Goal: Information Seeking & Learning: Learn about a topic

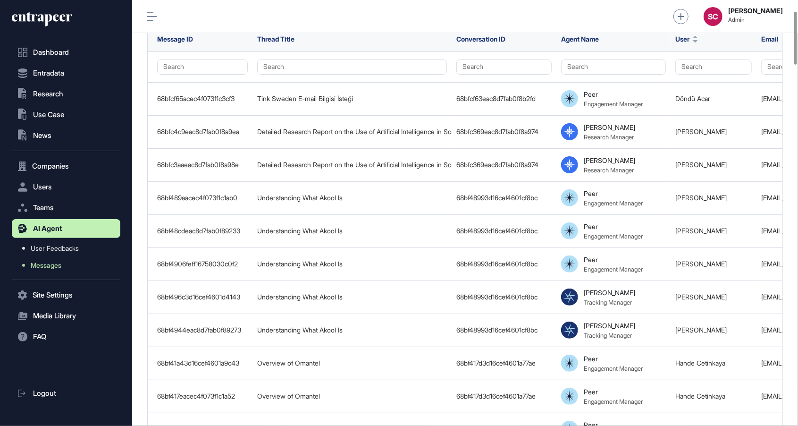
scroll to position [0, 394]
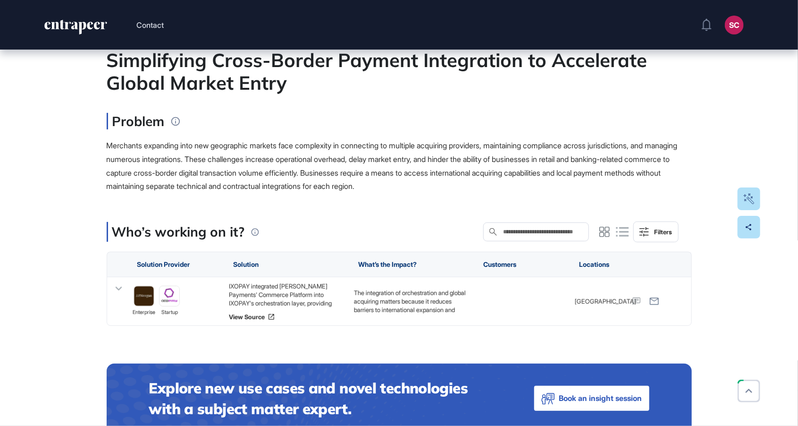
scroll to position [91, 0]
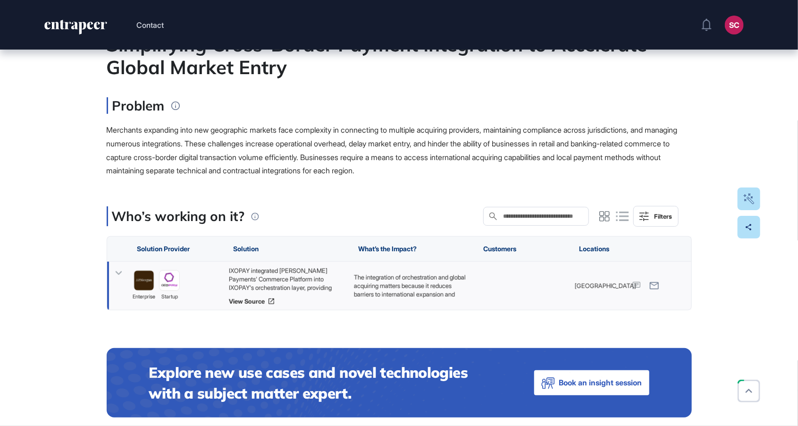
click at [259, 307] on div "IXOPAY integrated JP Morgan Payments' Commerce Platform into IXOPAY's orchestra…" at bounding box center [286, 285] width 125 height 48
click at [262, 302] on link "View Source" at bounding box center [286, 301] width 116 height 8
click at [313, 206] on div "Who’s working on it? Search in Who’s working on it? Filters" at bounding box center [399, 216] width 585 height 21
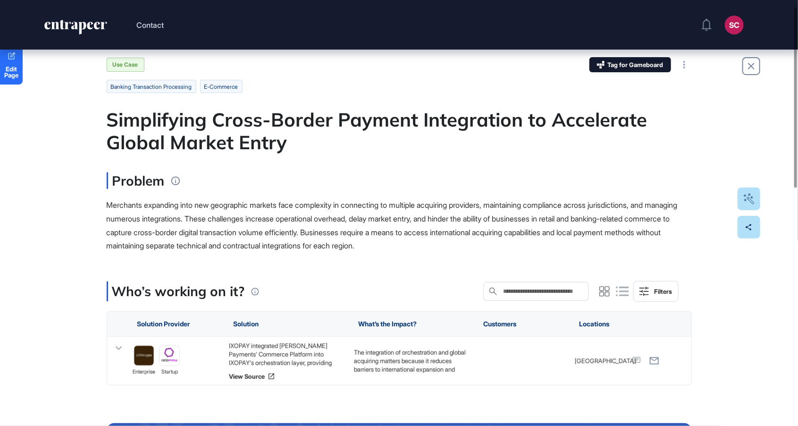
scroll to position [18, 0]
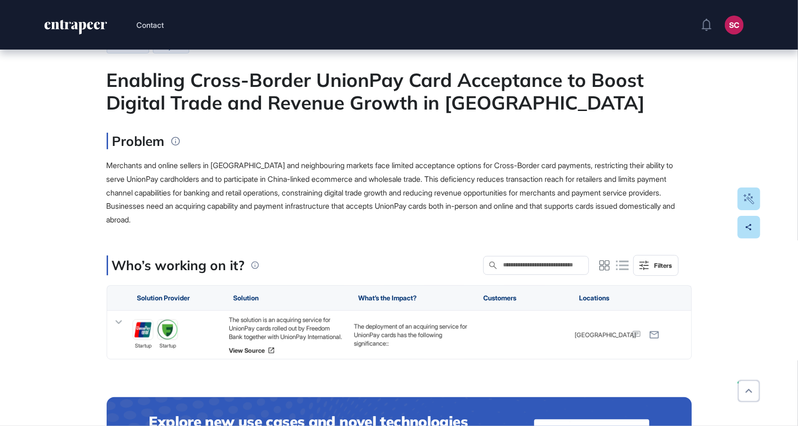
scroll to position [57, 0]
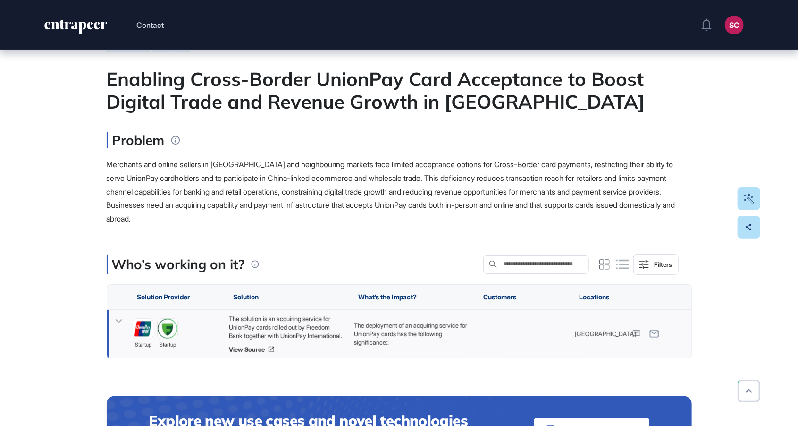
click at [401, 333] on p "The deployment of an acquiring service for UnionPay cards has the following sig…" at bounding box center [411, 334] width 116 height 26
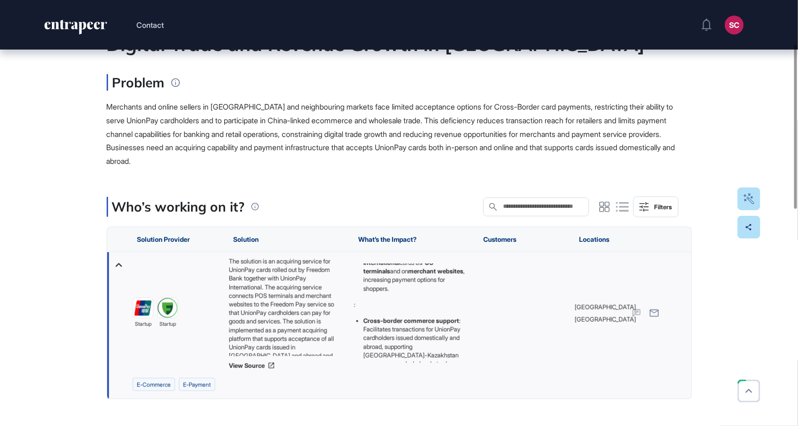
scroll to position [72, 0]
click at [260, 363] on link "View Source" at bounding box center [286, 365] width 116 height 8
click at [320, 158] on div "Merchants and online sellers in Kazakhstan and neighbouring markets face limite…" at bounding box center [399, 134] width 585 height 68
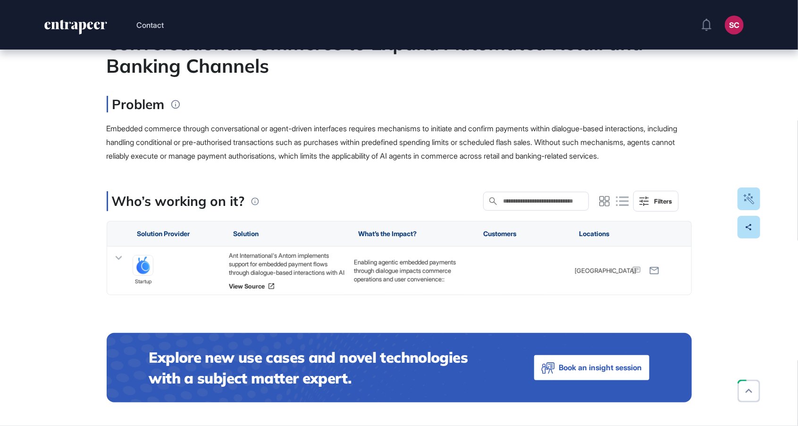
scroll to position [115, 0]
click at [263, 290] on link "View Source" at bounding box center [286, 286] width 116 height 8
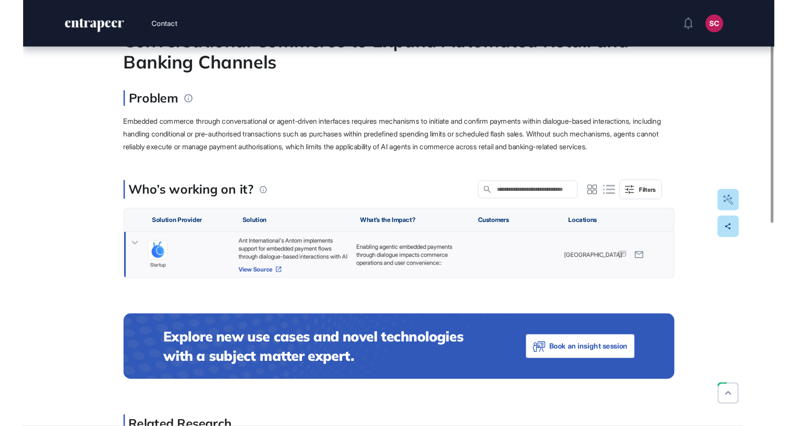
scroll to position [472, 798]
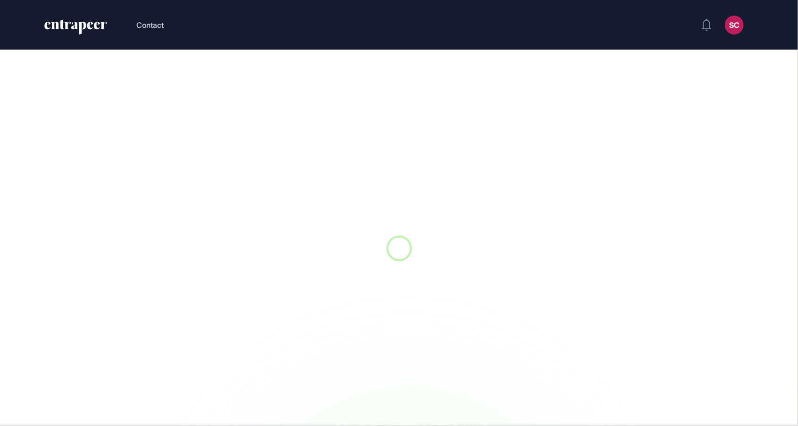
scroll to position [0, 0]
